Goal: Information Seeking & Learning: Check status

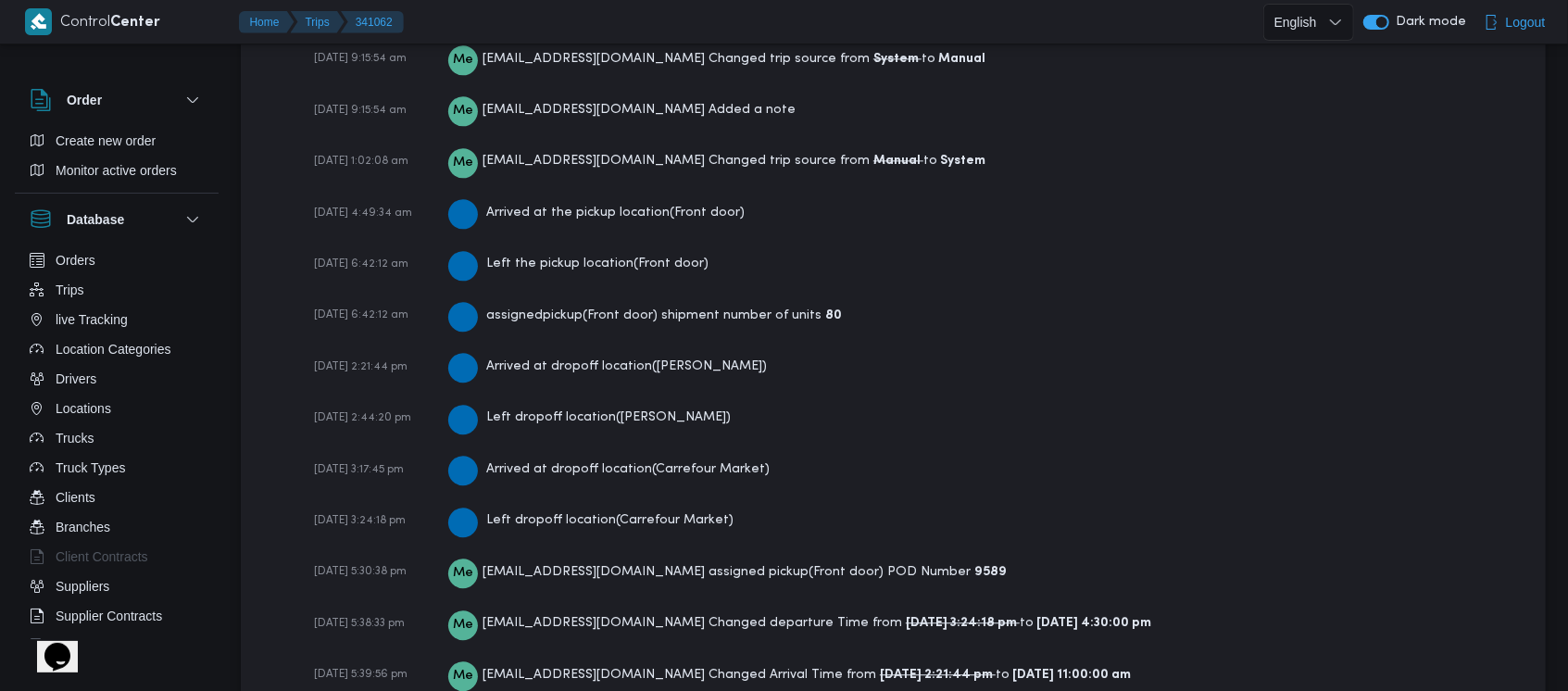
scroll to position [2934, 0]
click at [391, 516] on span "05-10-2025 3:24:18 pm" at bounding box center [360, 519] width 92 height 11
drag, startPoint x: 391, startPoint y: 516, endPoint x: 601, endPoint y: 521, distance: 210.1
click at [391, 516] on span "05-10-2025 3:24:18 pm" at bounding box center [360, 519] width 92 height 11
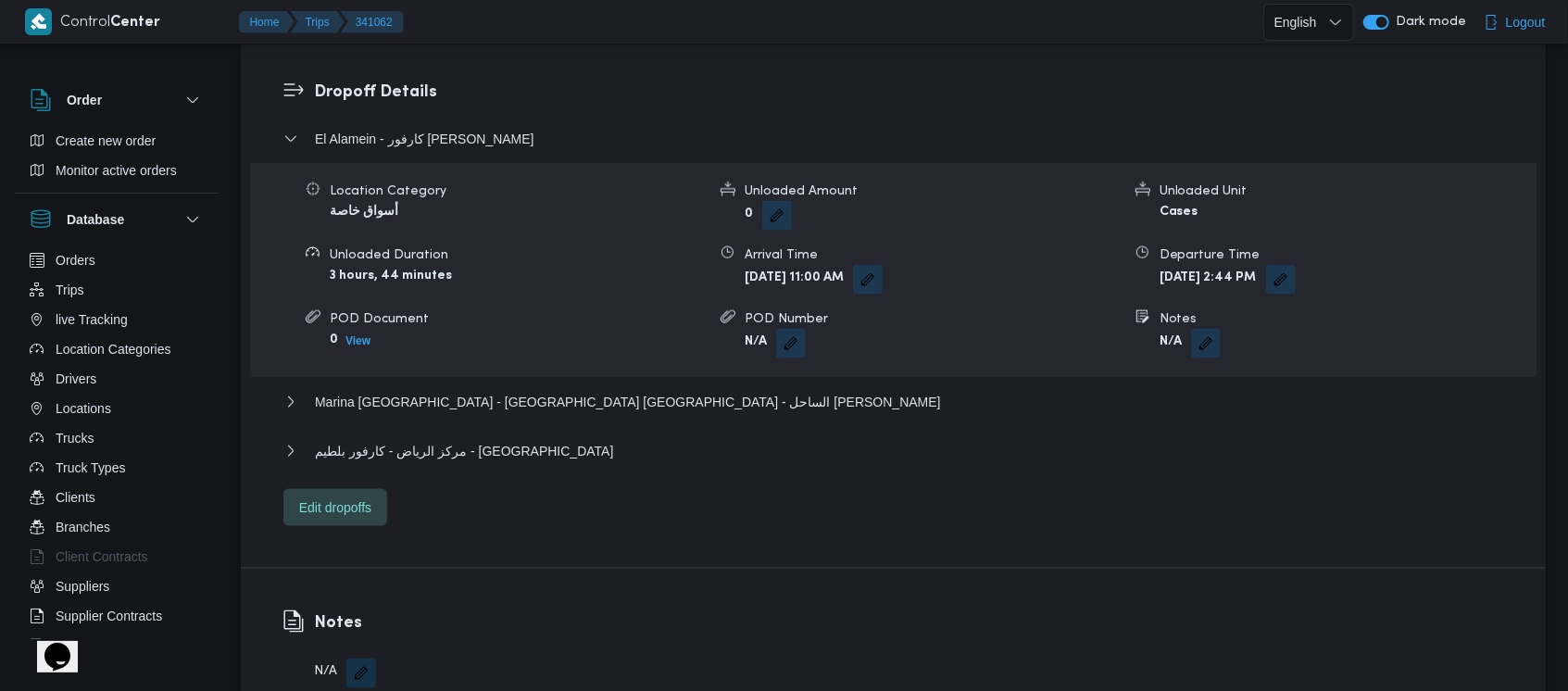
scroll to position [1578, 0]
click at [618, 399] on div "Marina El Alamein - كارفور بورتو مارينا - الساحل الشمالى" at bounding box center [894, 411] width 1221 height 35
drag, startPoint x: 608, startPoint y: 397, endPoint x: 590, endPoint y: 380, distance: 24.8
click at [590, 394] on div "Marina El Alamein - كارفور بورتو مارينا - الساحل الشمالى" at bounding box center [894, 411] width 1221 height 35
click at [590, 394] on span "Marina El Alamein - كارفور بورتو مارينا - الساحل الشمالى" at bounding box center [628, 404] width 626 height 22
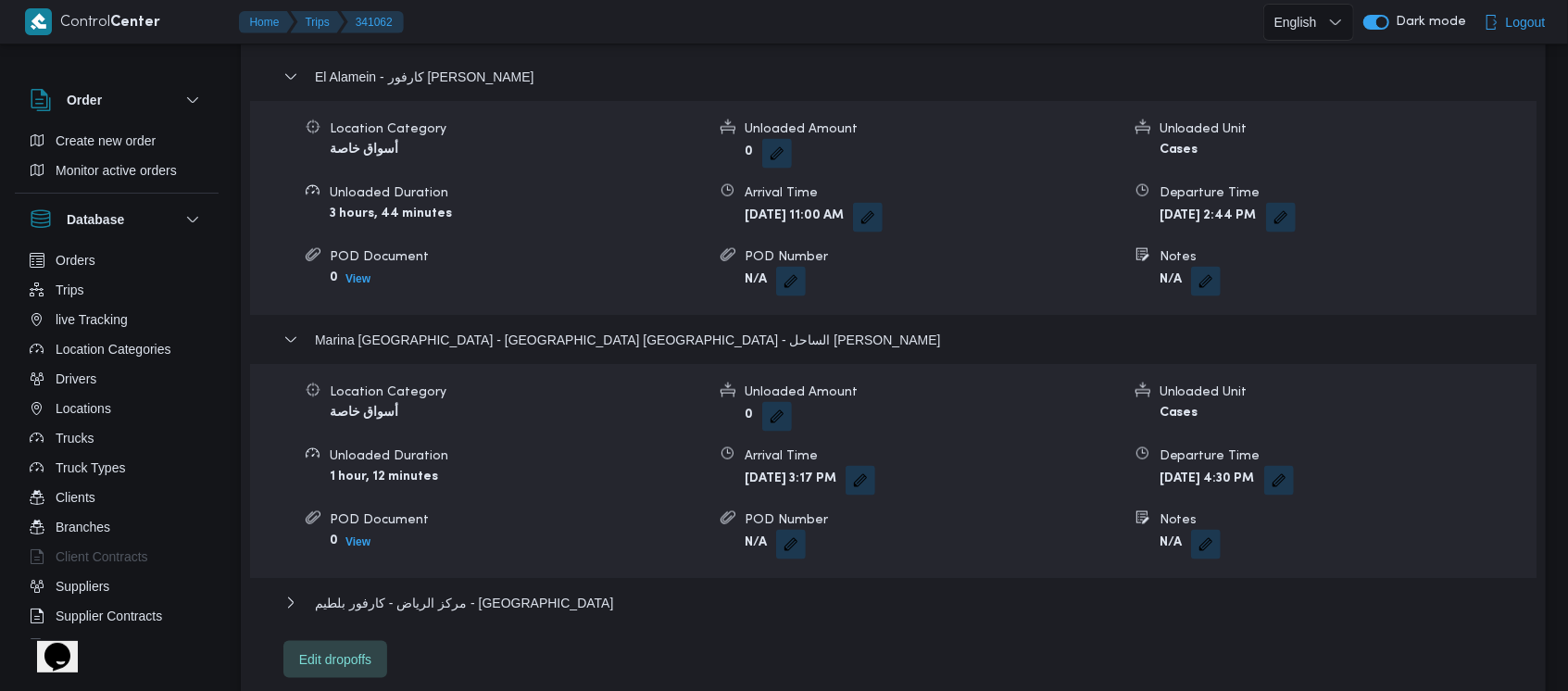
scroll to position [1716, 0]
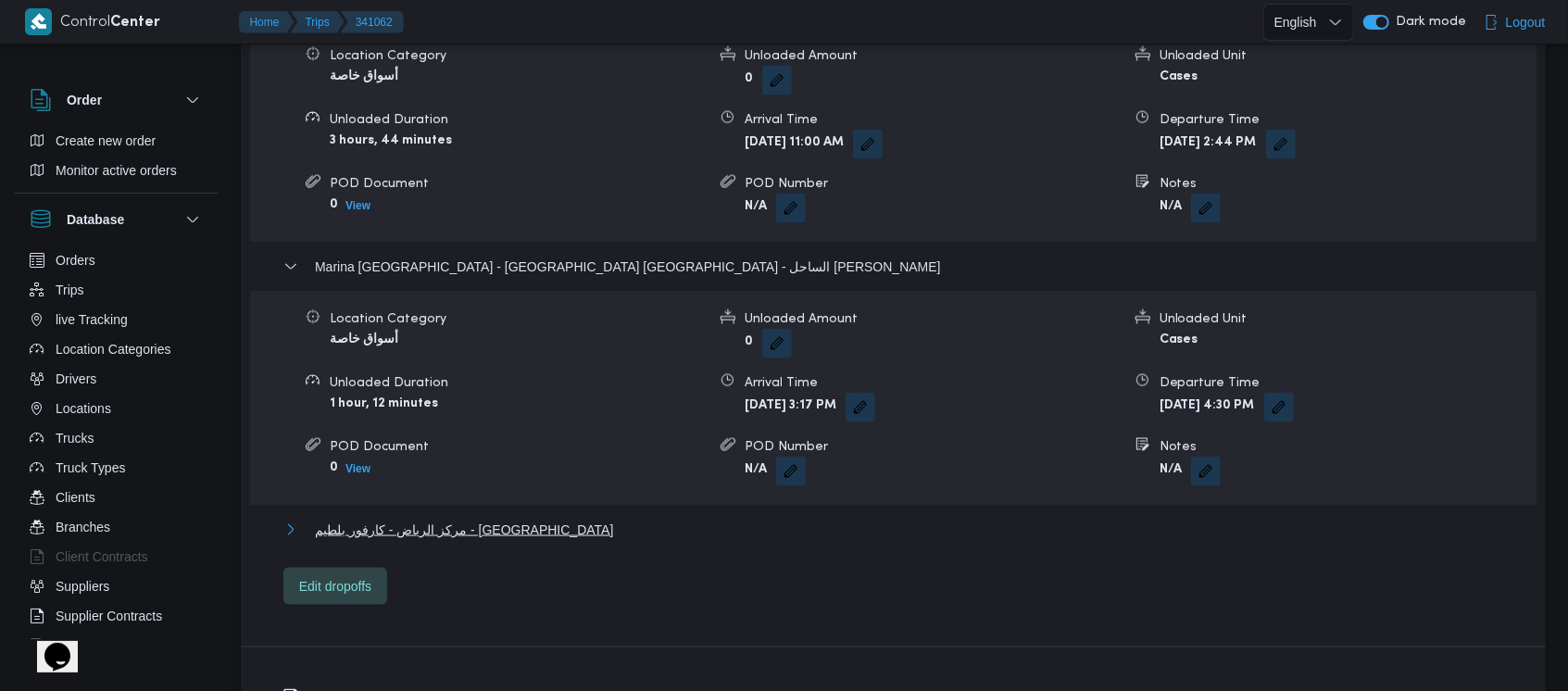
click at [474, 519] on span "مركز الرياض - كارفور بلطيم - كفر الشيخ" at bounding box center [464, 529] width 298 height 22
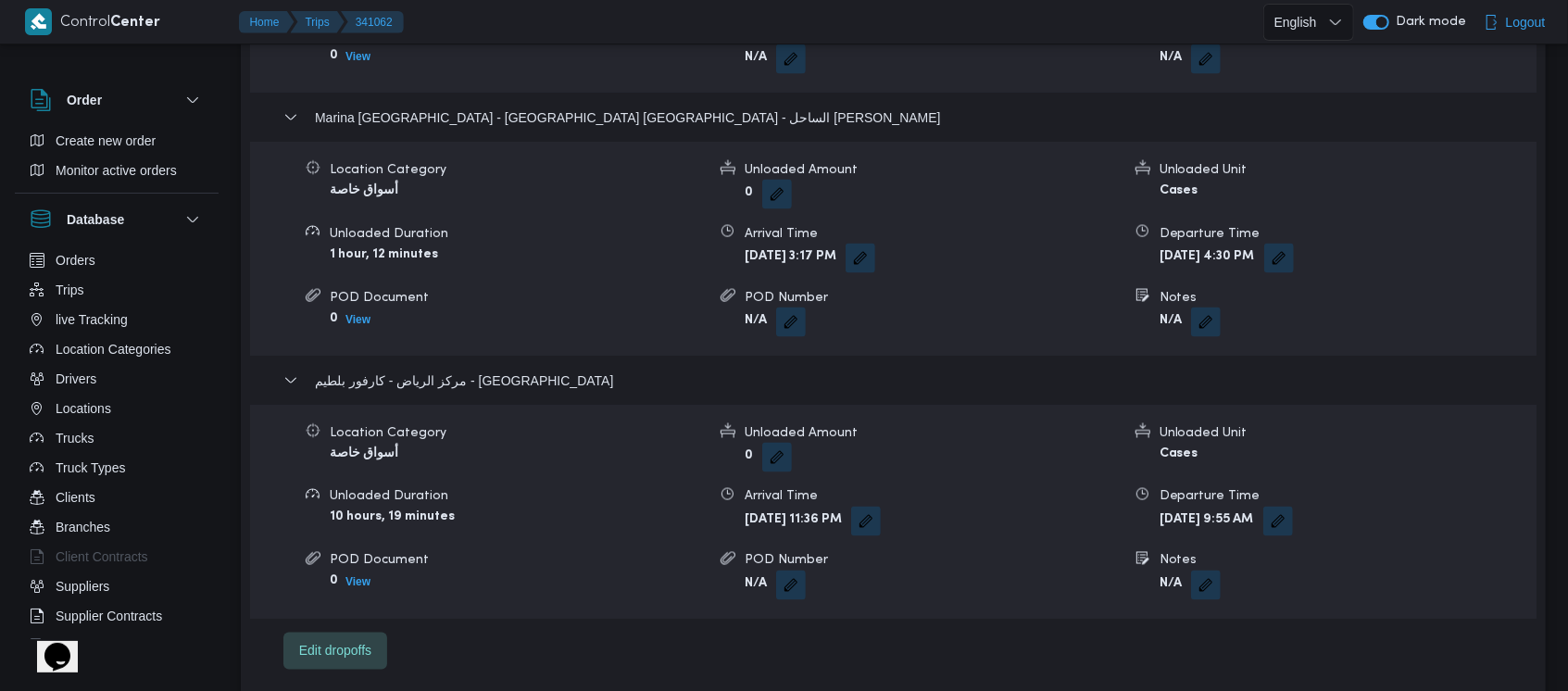
scroll to position [1865, 0]
click at [1256, 252] on b "Sun, Oct 5, 2025 4:30 PM" at bounding box center [1207, 257] width 96 height 12
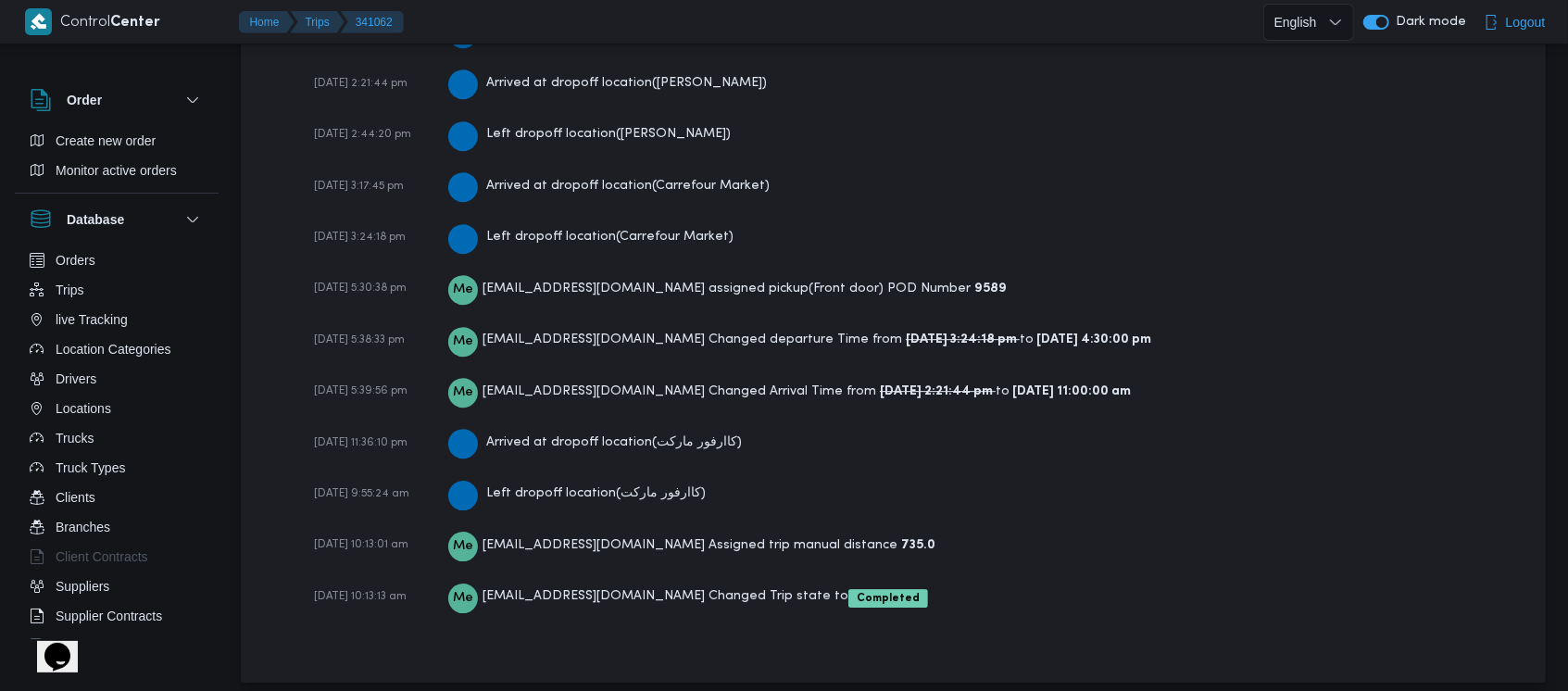
scroll to position [3647, 0]
click at [378, 486] on span "06-10-2025 9:55:24 am" at bounding box center [361, 491] width 96 height 11
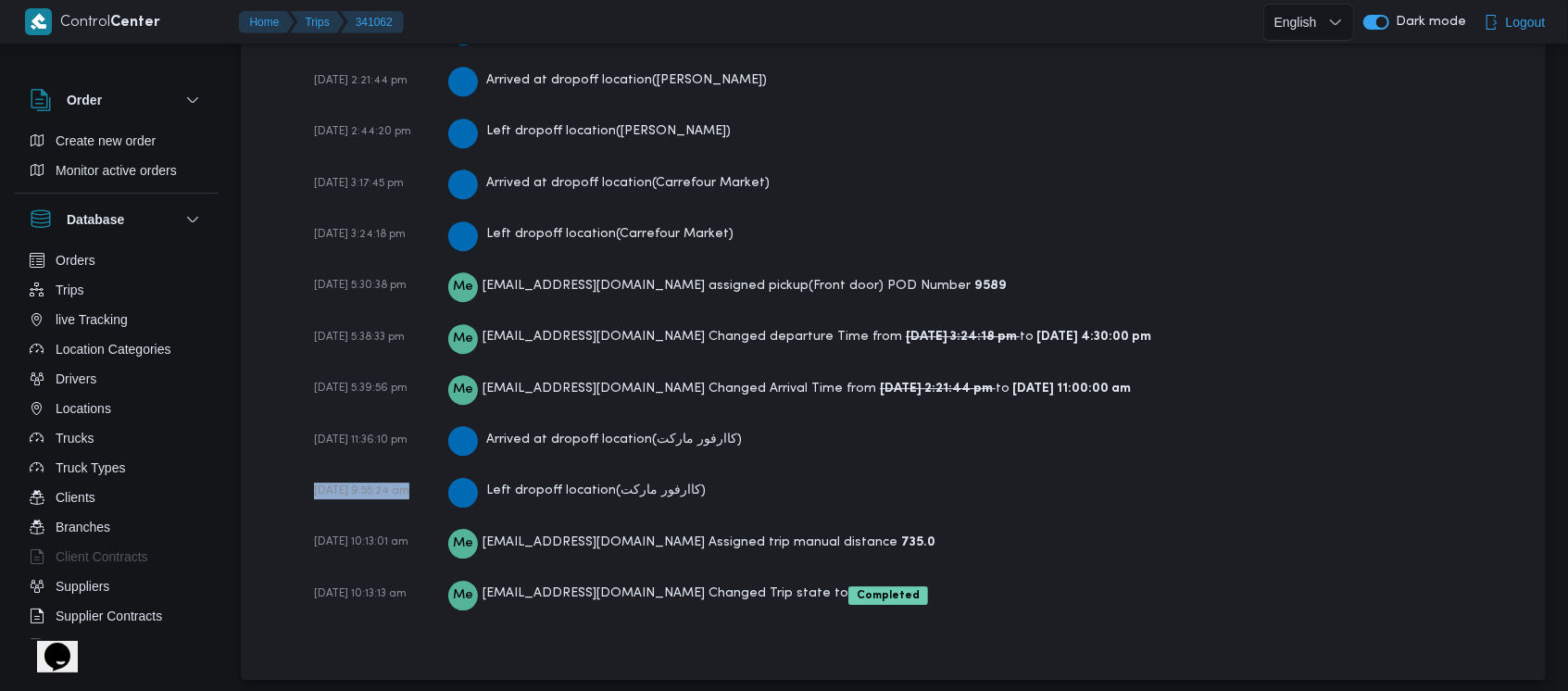
click at [378, 486] on span "06-10-2025 9:55:24 am" at bounding box center [361, 491] width 96 height 11
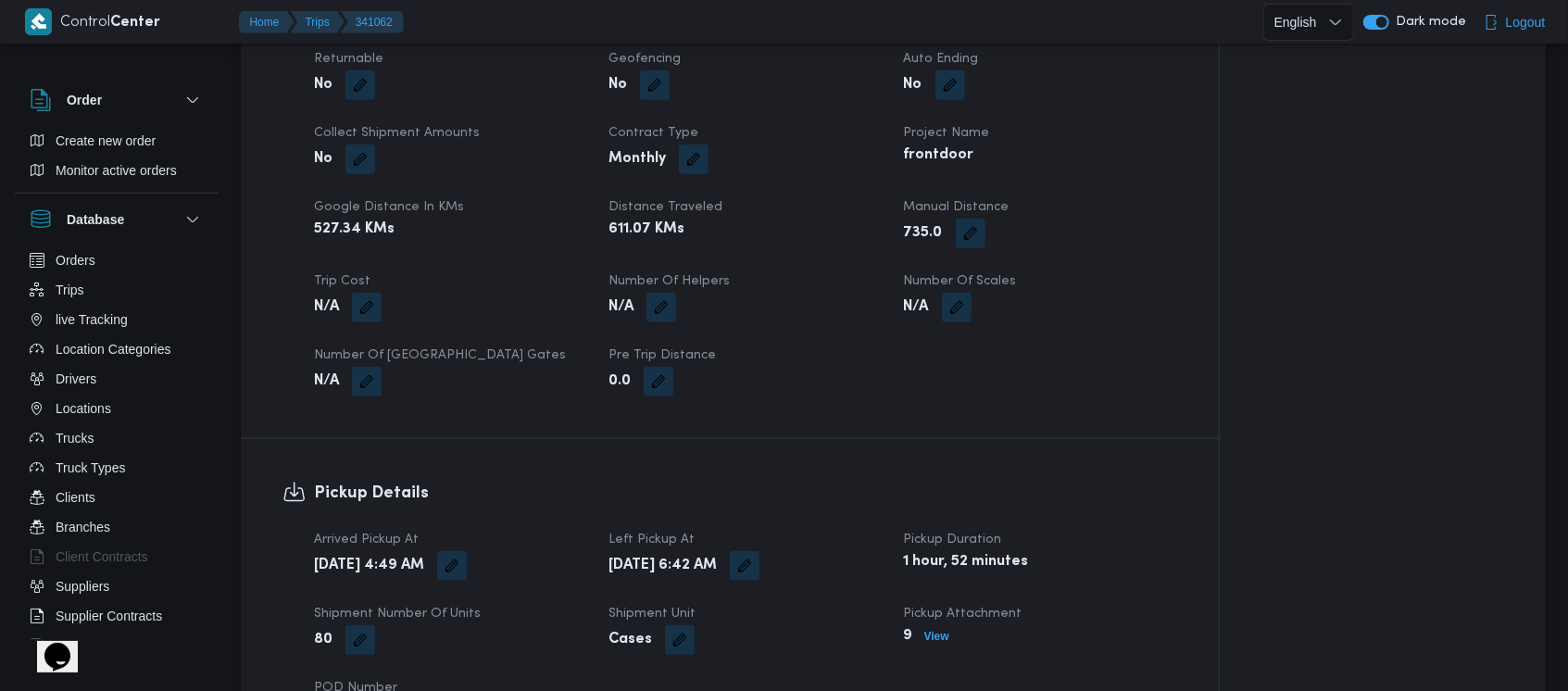
scroll to position [845, 0]
click at [633, 221] on b "611.07 KMs" at bounding box center [646, 231] width 76 height 22
click at [911, 277] on span "Number of Scales" at bounding box center [960, 283] width 113 height 12
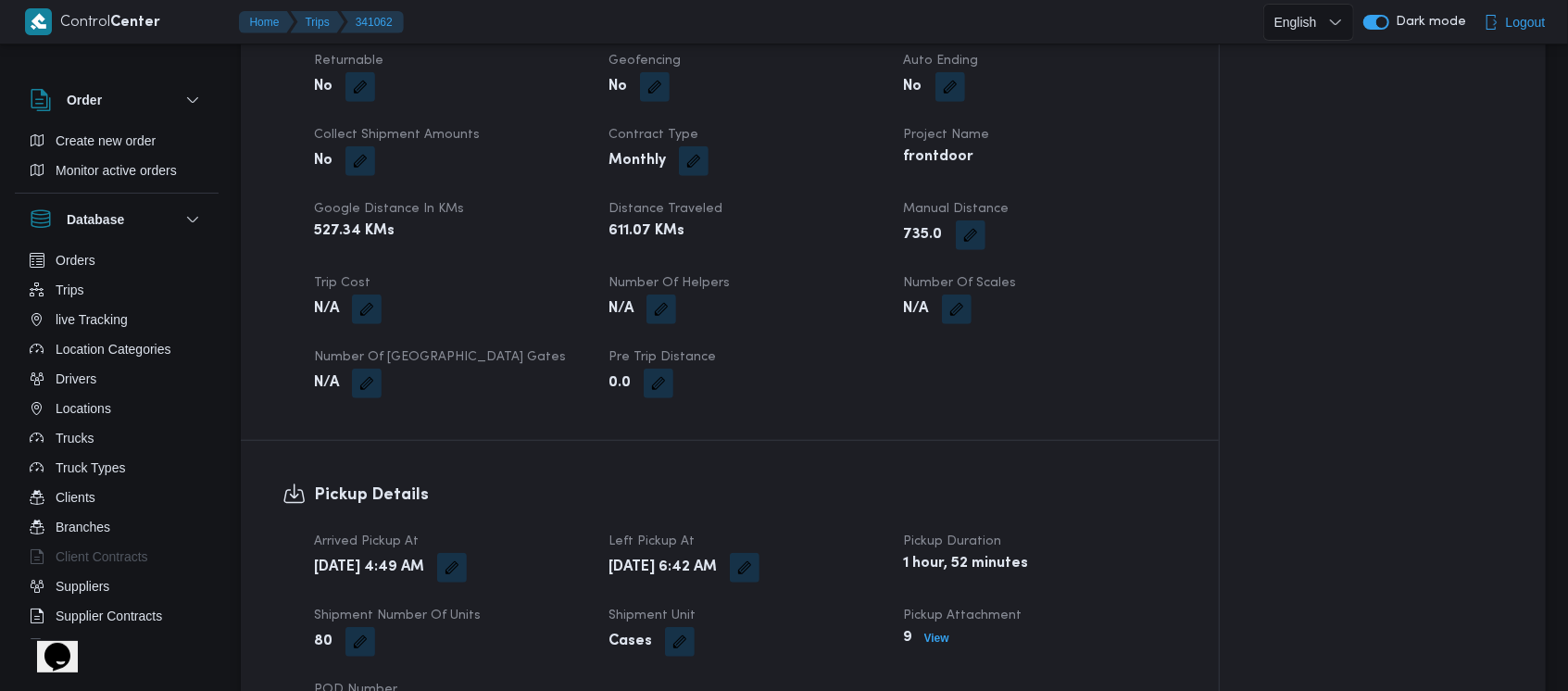
click at [916, 203] on span "Manual Distance" at bounding box center [957, 208] width 106 height 12
click at [626, 221] on b "611.07 KMs" at bounding box center [646, 231] width 76 height 22
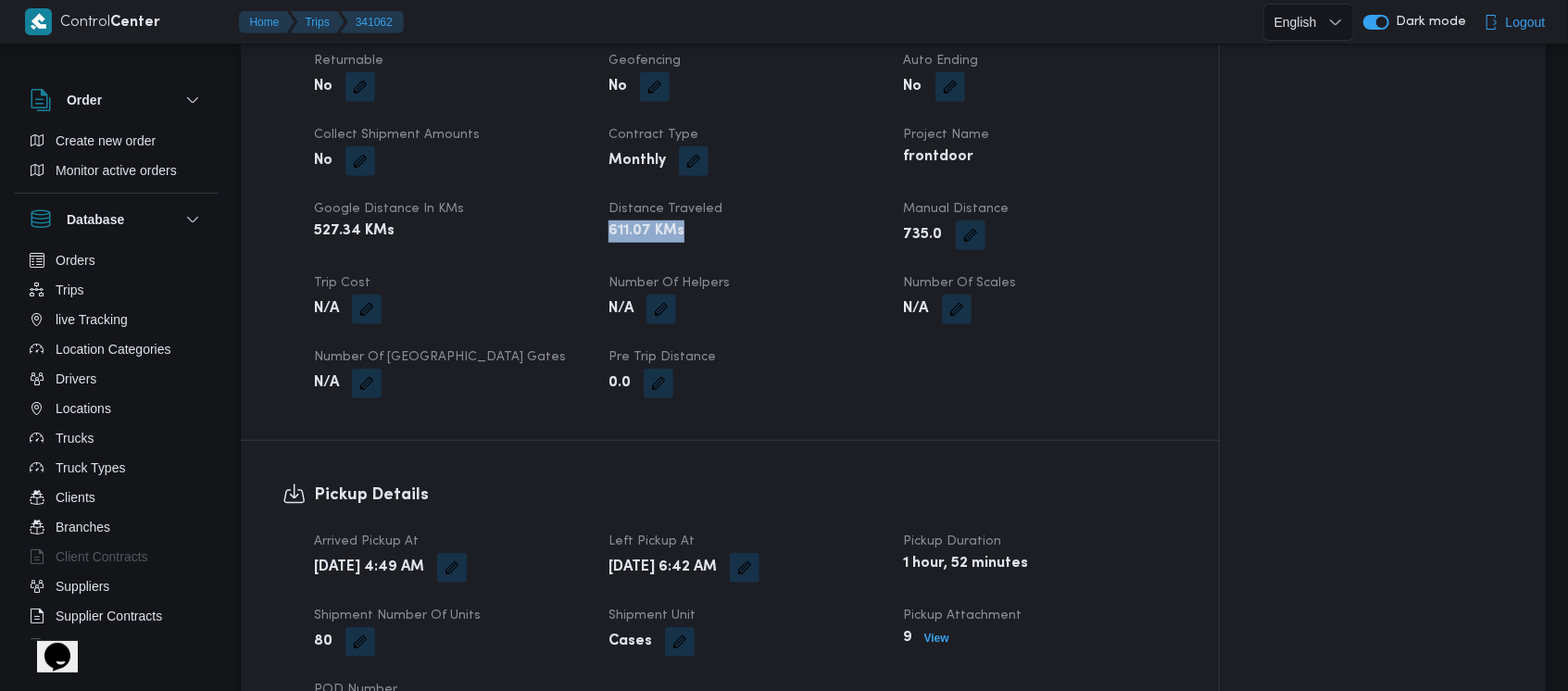
click at [626, 221] on b "611.07 KMs" at bounding box center [646, 231] width 76 height 22
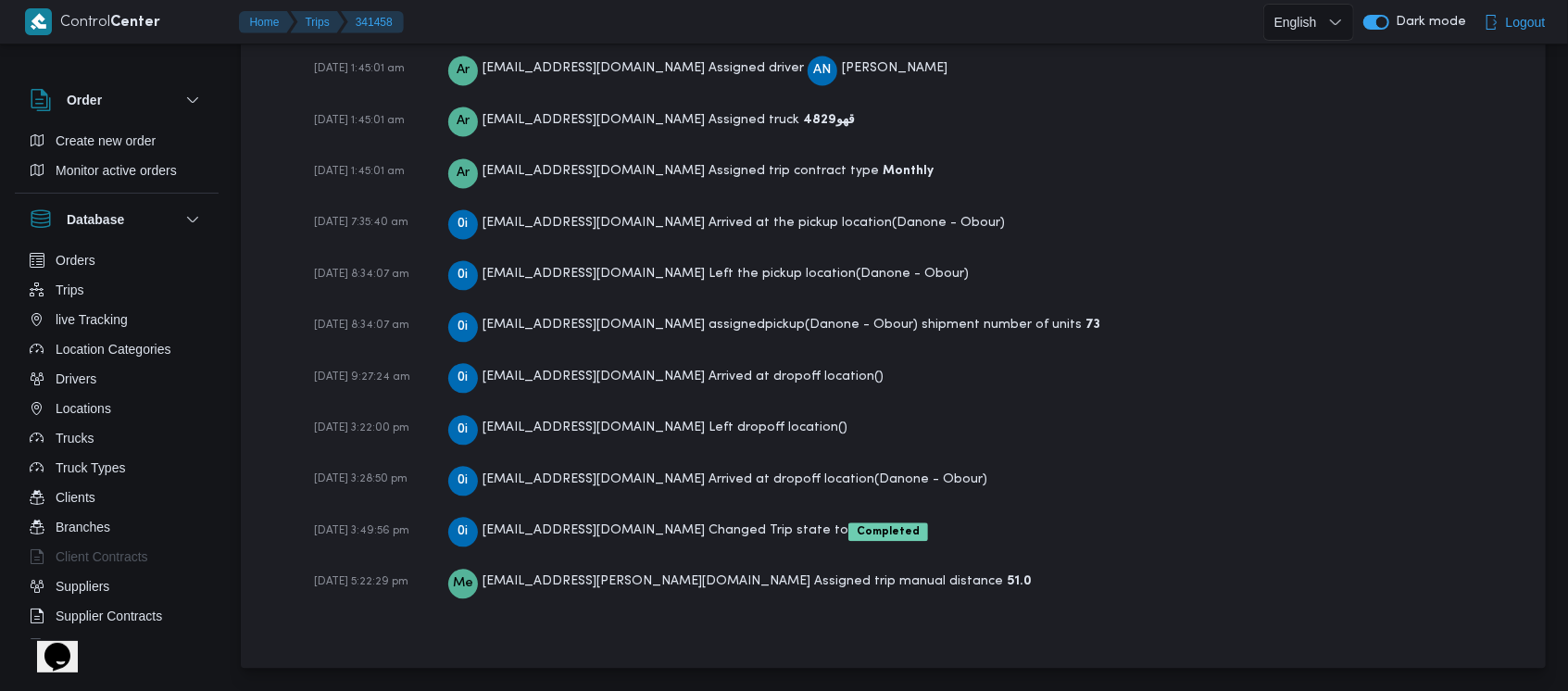
scroll to position [2666, 0]
